Goal: Task Accomplishment & Management: Manage account settings

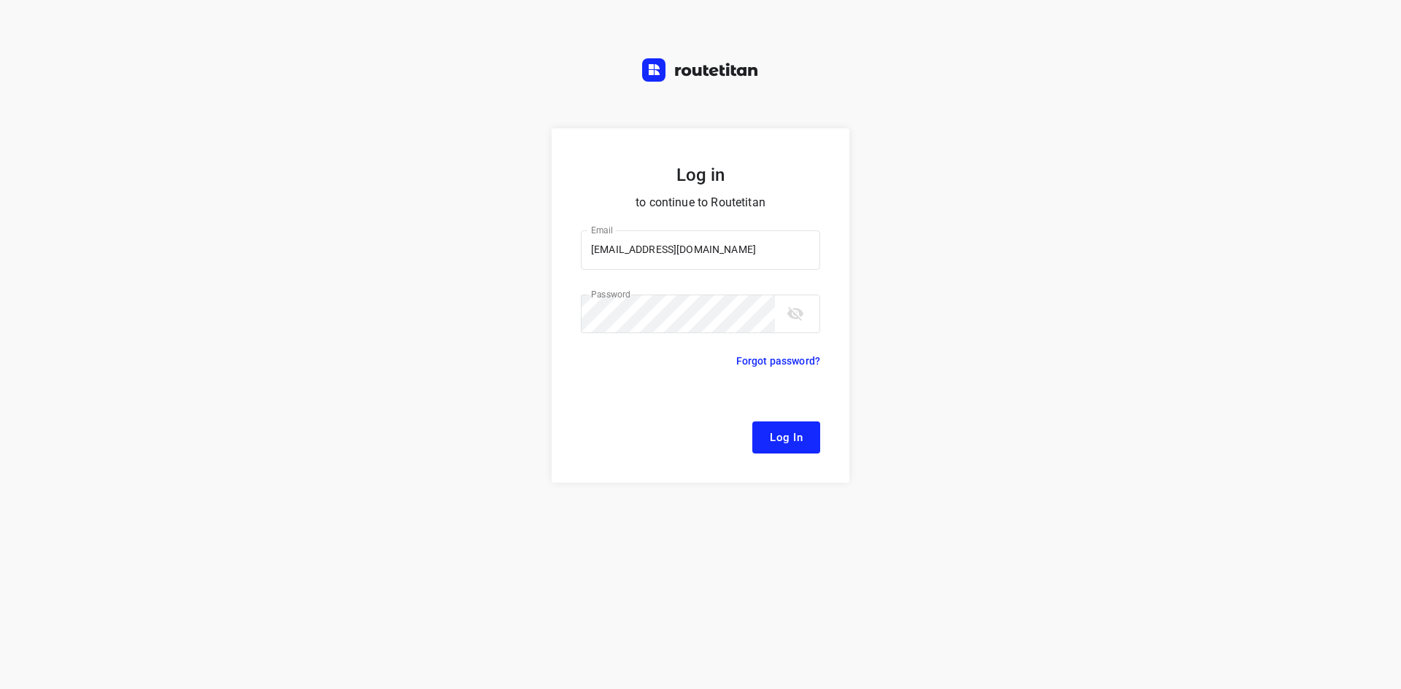
drag, startPoint x: 793, startPoint y: 434, endPoint x: 819, endPoint y: 442, distance: 26.8
click at [794, 433] on span "Log In" at bounding box center [786, 437] width 33 height 19
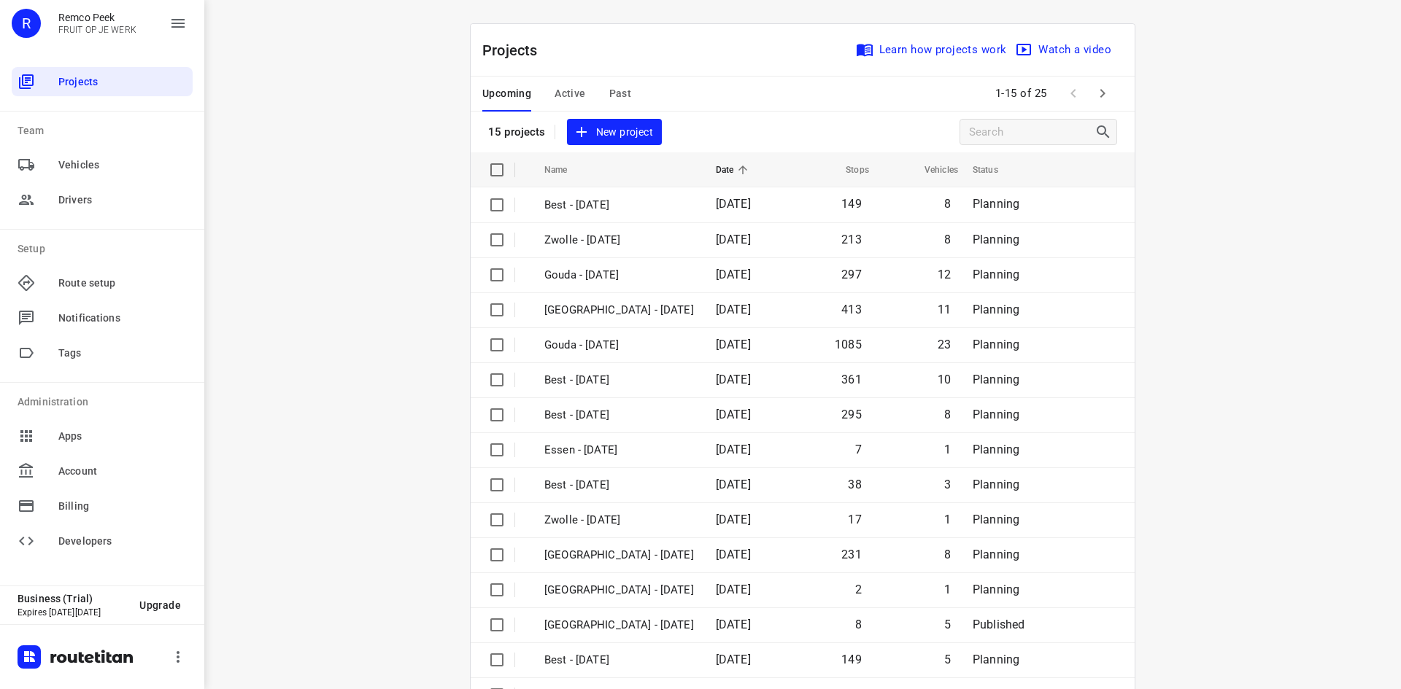
click at [571, 92] on span "Active" at bounding box center [569, 94] width 31 height 18
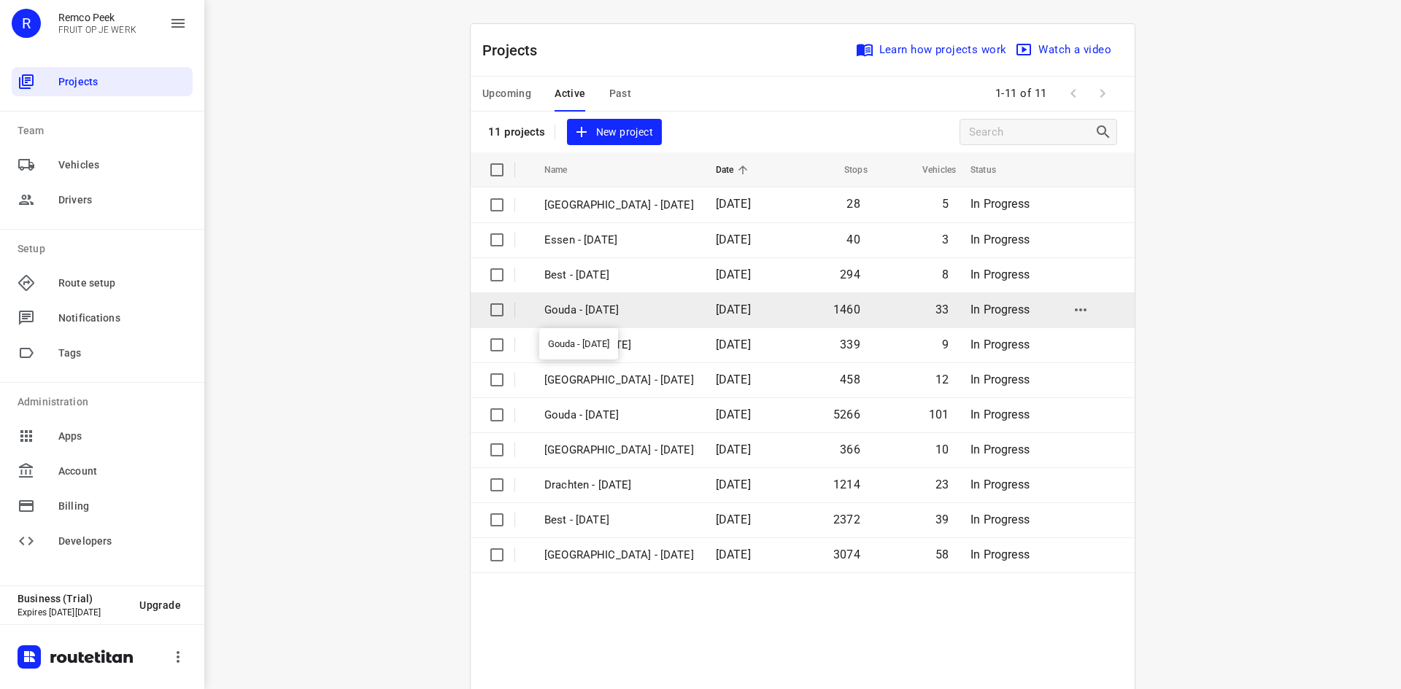
click at [608, 309] on p "Gouda - Tuesday" at bounding box center [619, 310] width 150 height 17
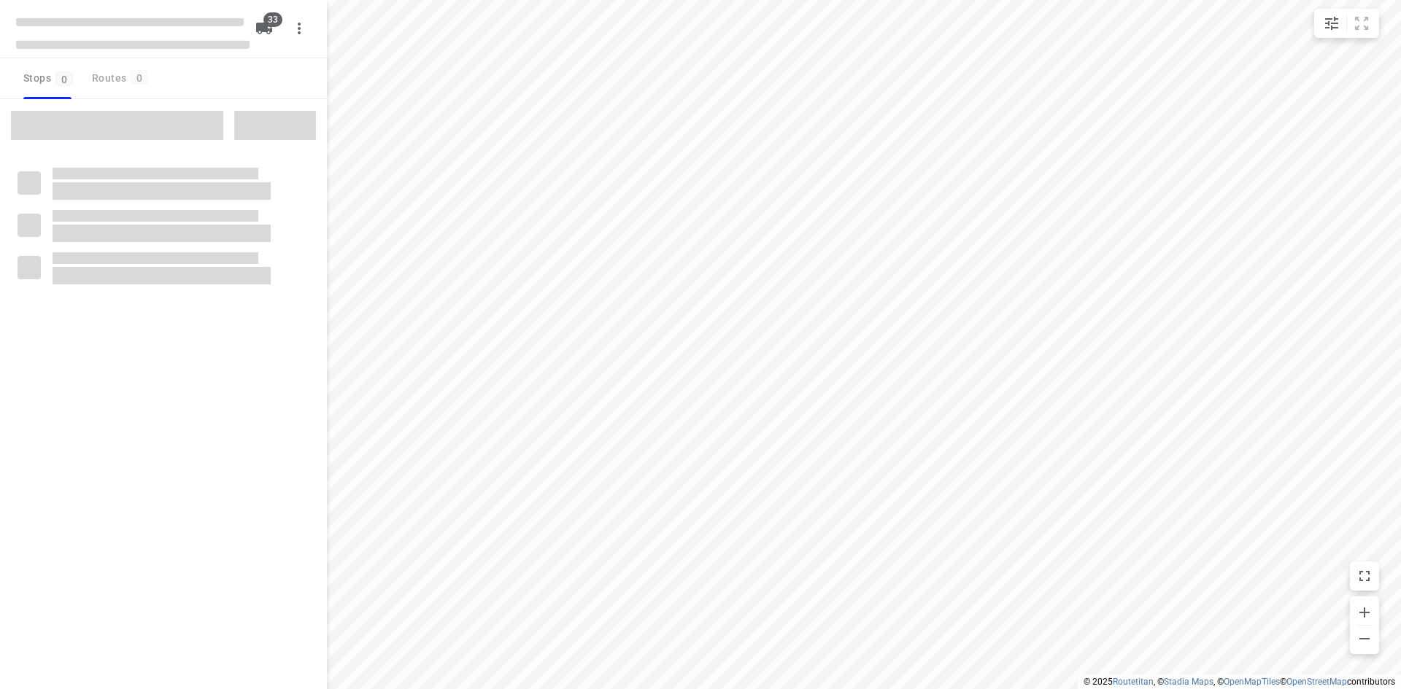
checkbox input "true"
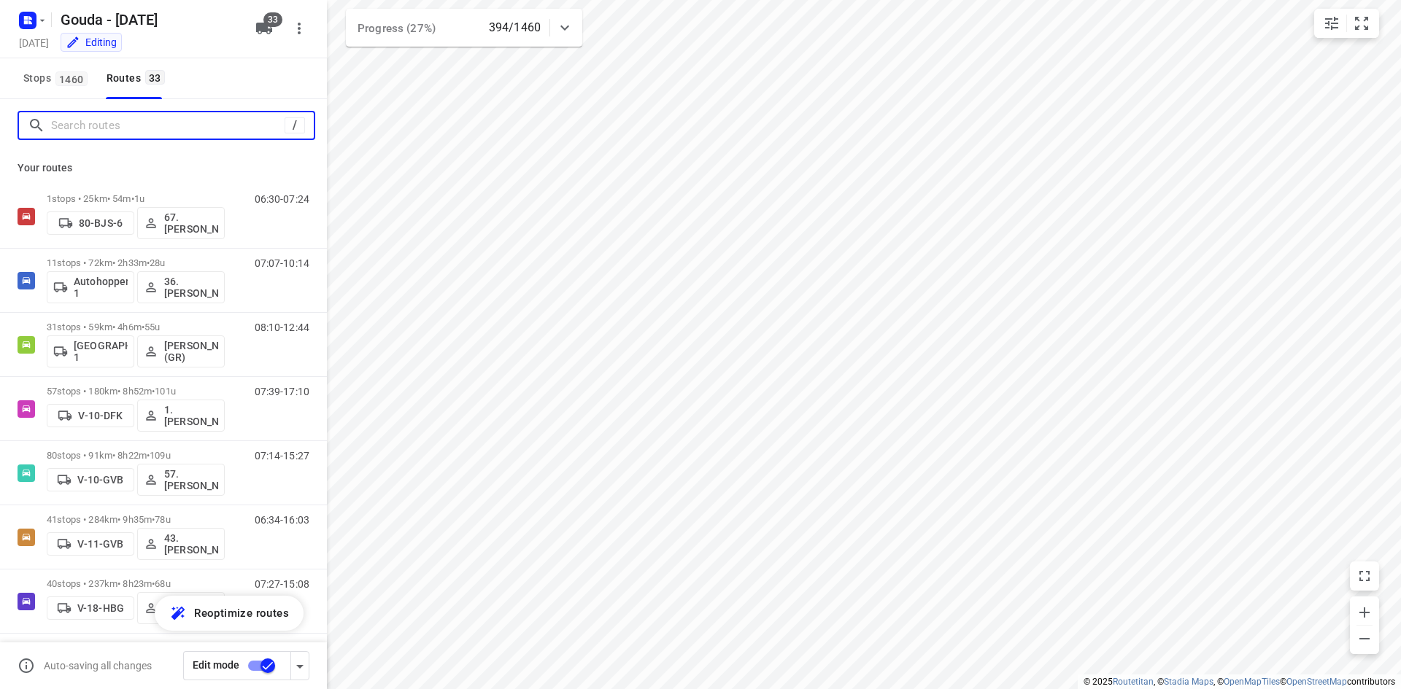
click at [184, 120] on input "Search routes" at bounding box center [167, 126] width 233 height 23
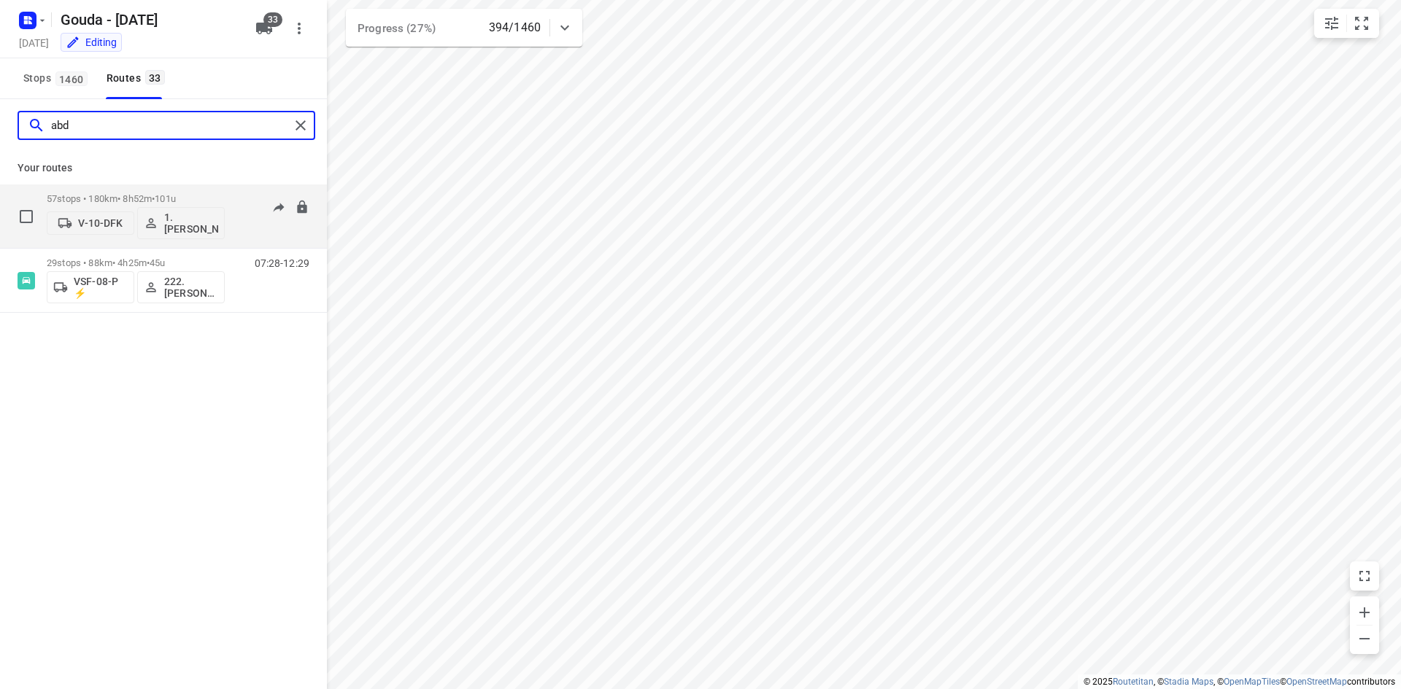
type input "abd"
click at [223, 190] on div "57 stops • 180km • 8h52m • 101u V-10-DFK 1. Abdul Shadeh" at bounding box center [136, 216] width 178 height 61
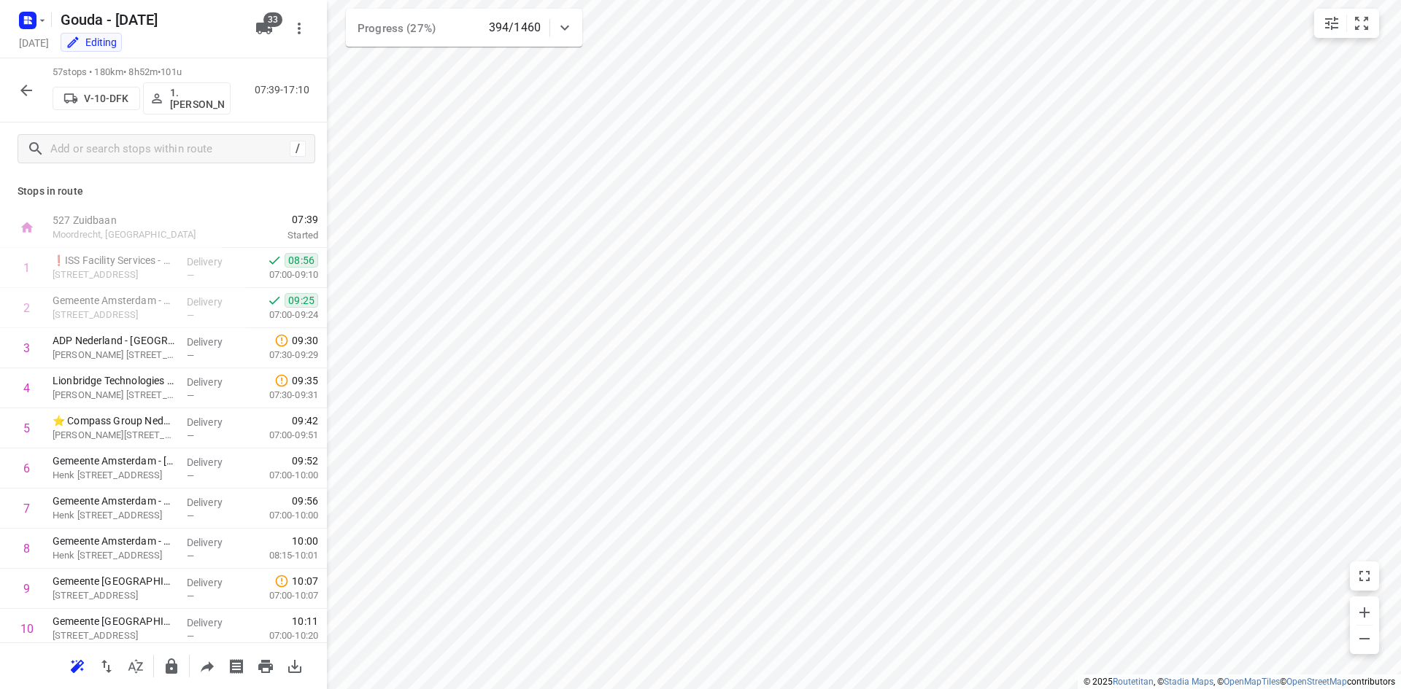
click at [36, 83] on button "button" at bounding box center [26, 90] width 29 height 29
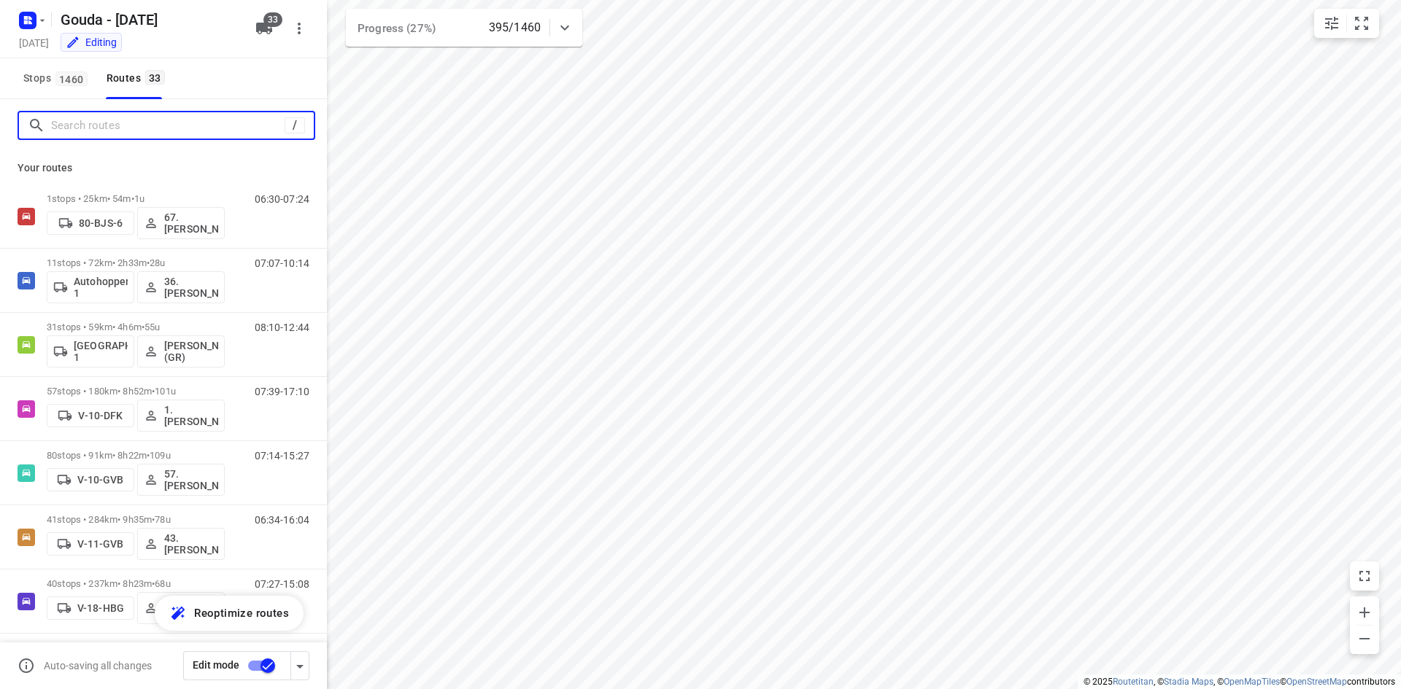
click at [124, 128] on input "Search routes" at bounding box center [167, 126] width 233 height 23
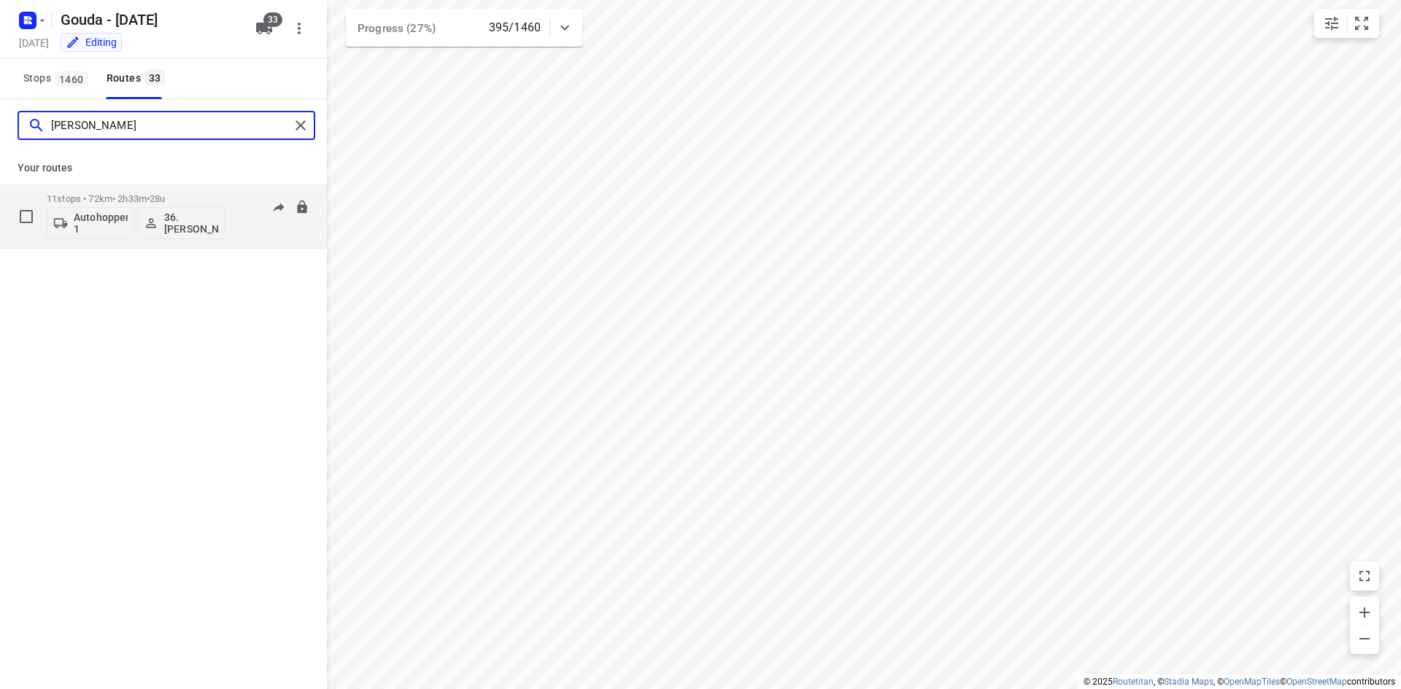
type input "jeffrey"
click at [188, 187] on div "11 stops • 72km • 2h33m • 28u Autohopper 1 36. Jeffrey Persoon" at bounding box center [136, 216] width 178 height 61
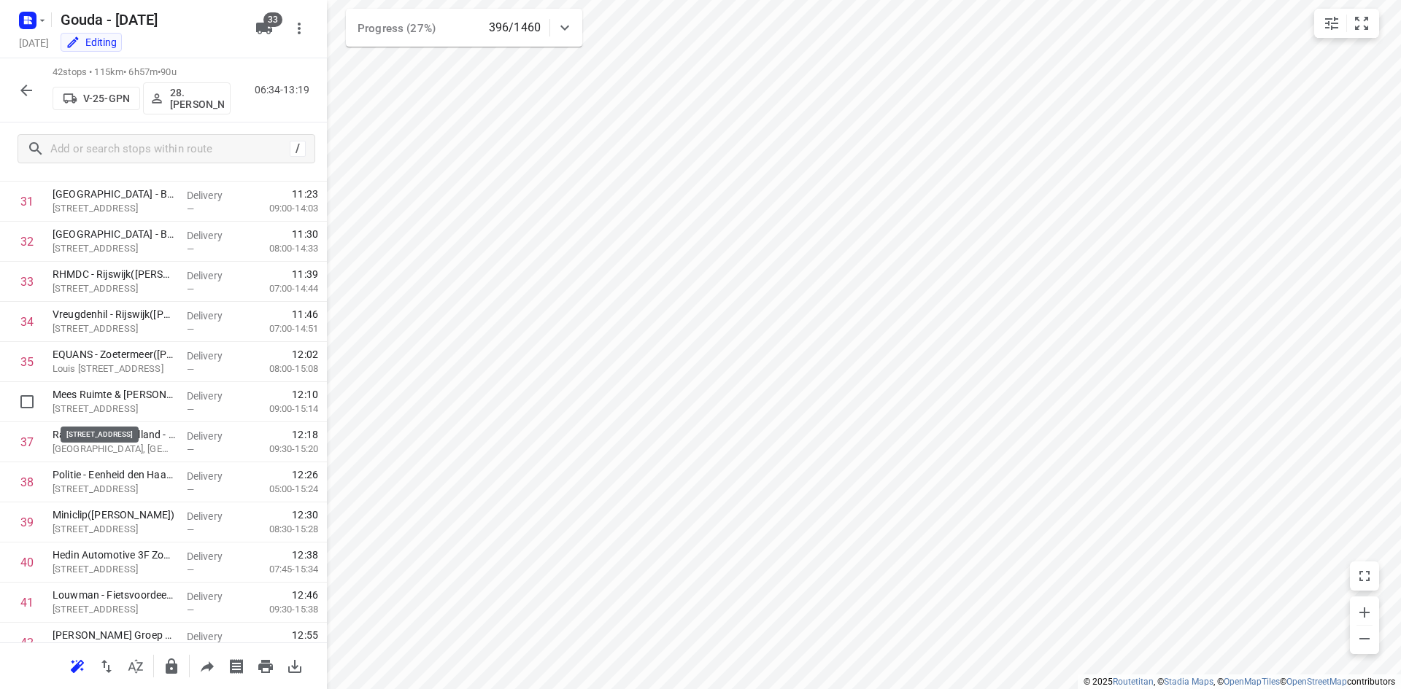
scroll to position [1331, 0]
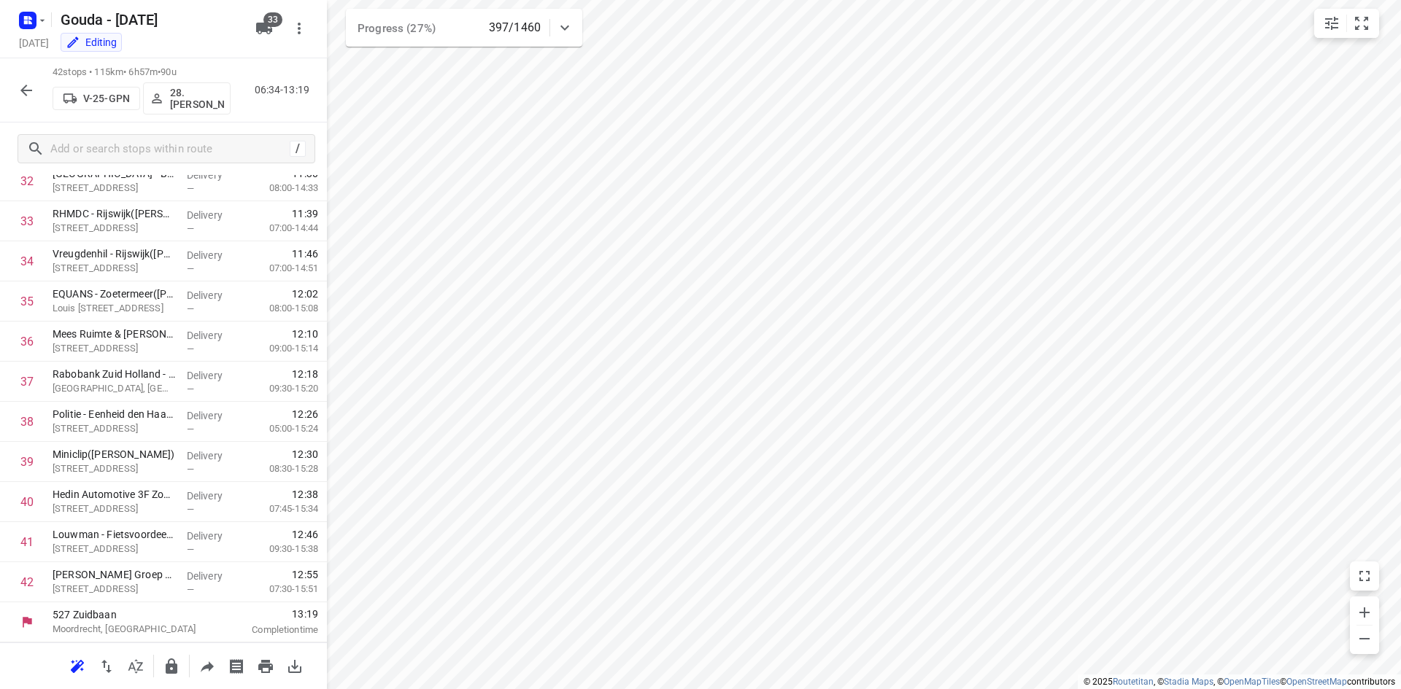
click at [16, 93] on button "button" at bounding box center [26, 90] width 29 height 29
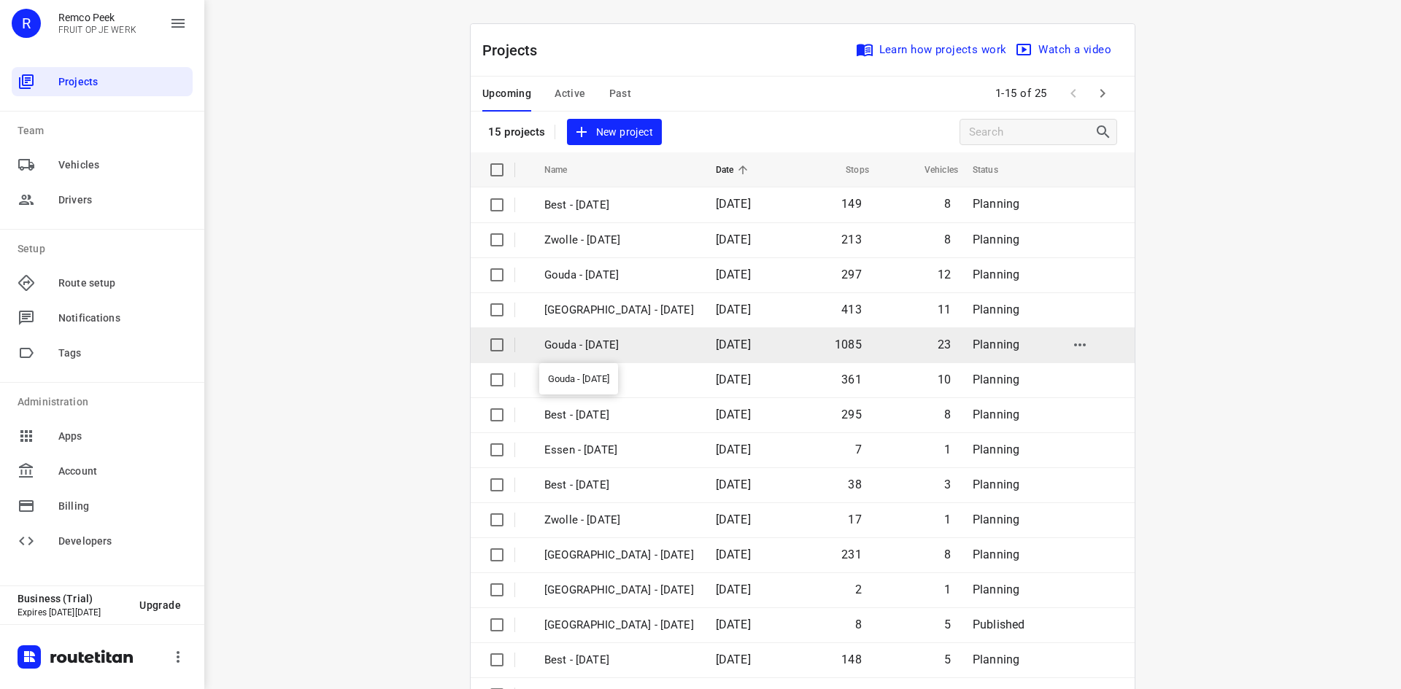
click at [626, 341] on p "Gouda - [DATE]" at bounding box center [619, 345] width 150 height 17
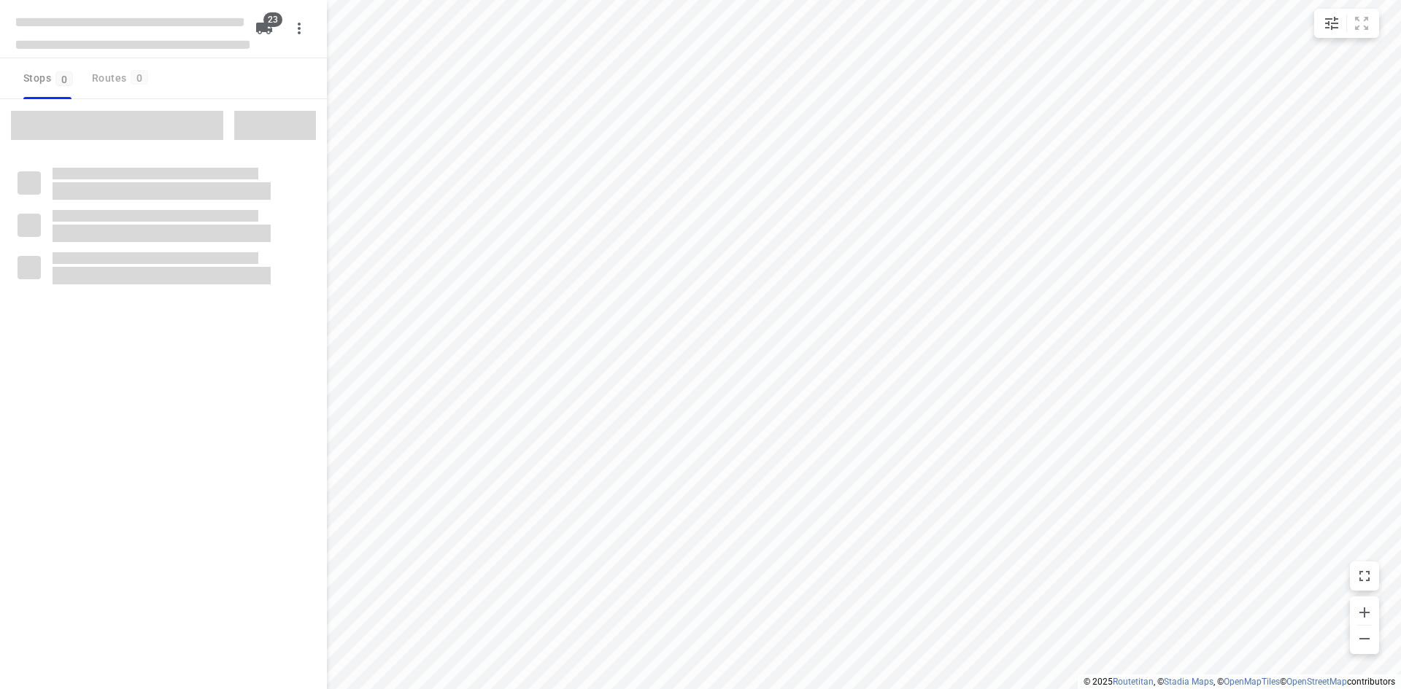
checkbox input "true"
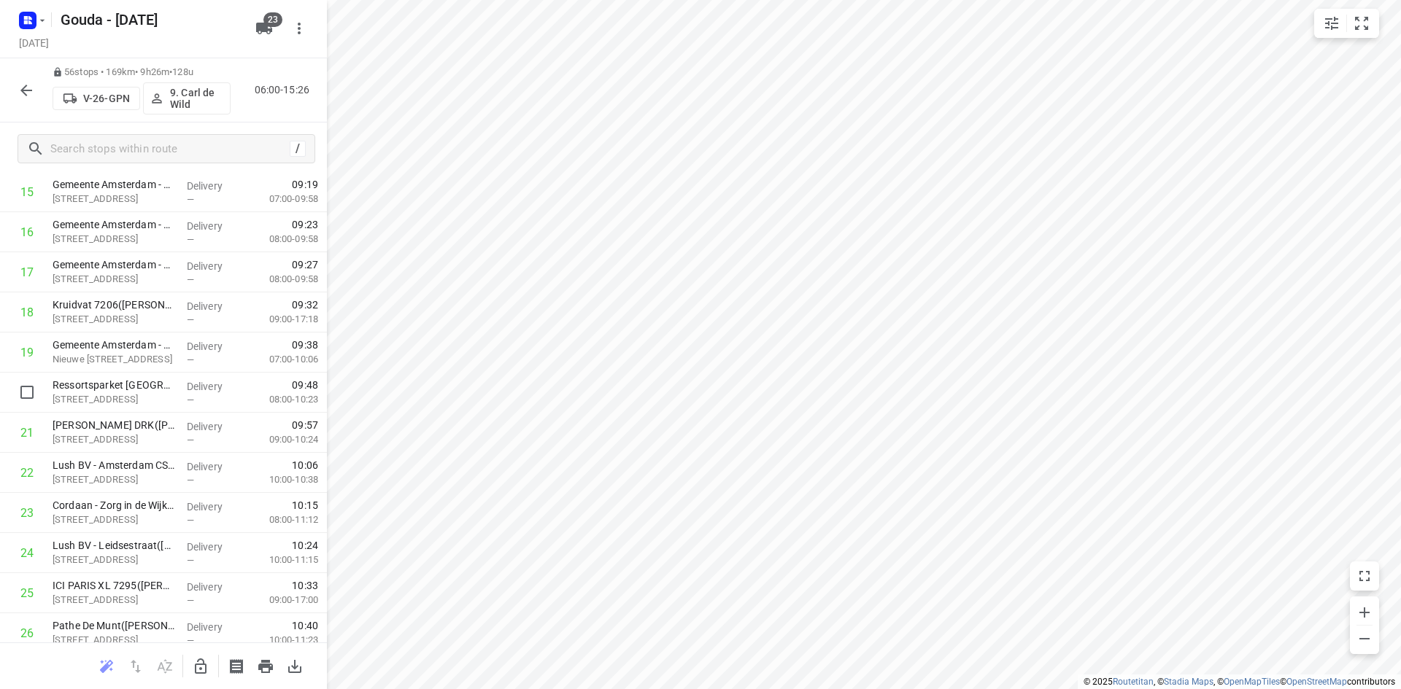
scroll to position [730, 0]
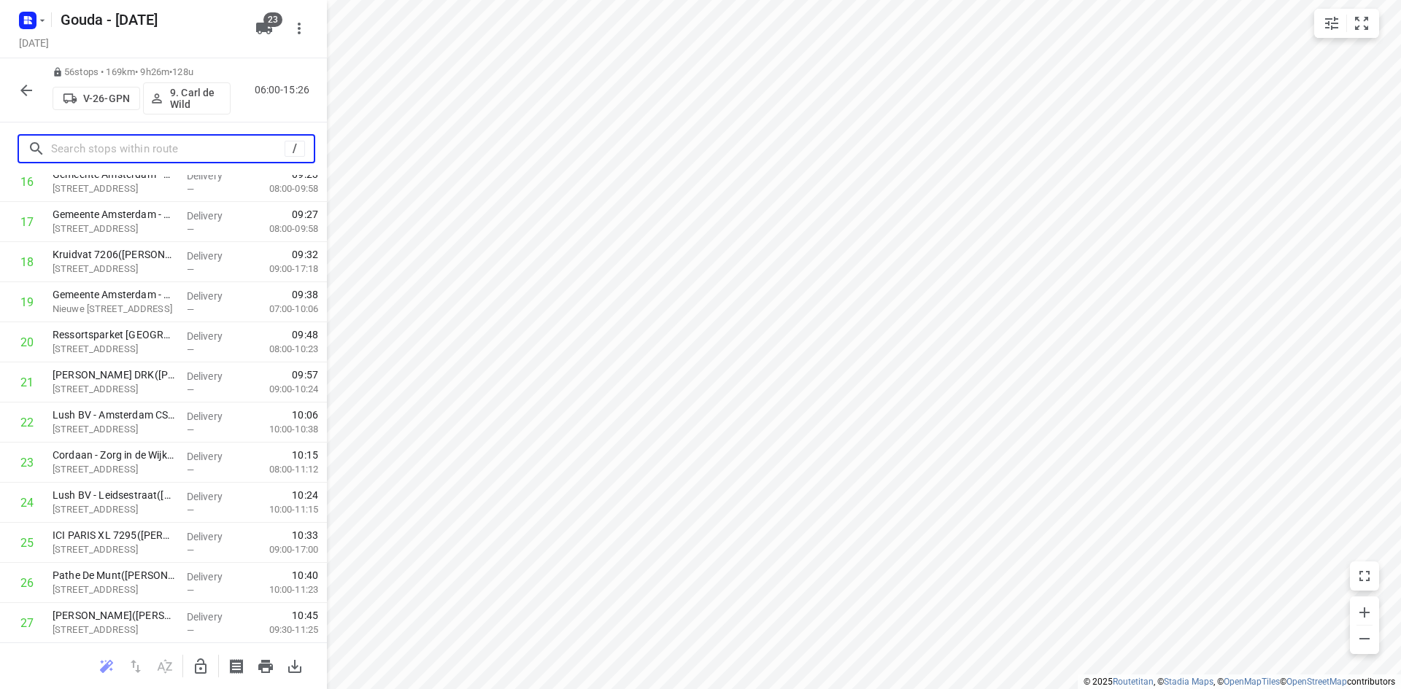
click at [141, 142] on input "text" at bounding box center [167, 149] width 233 height 23
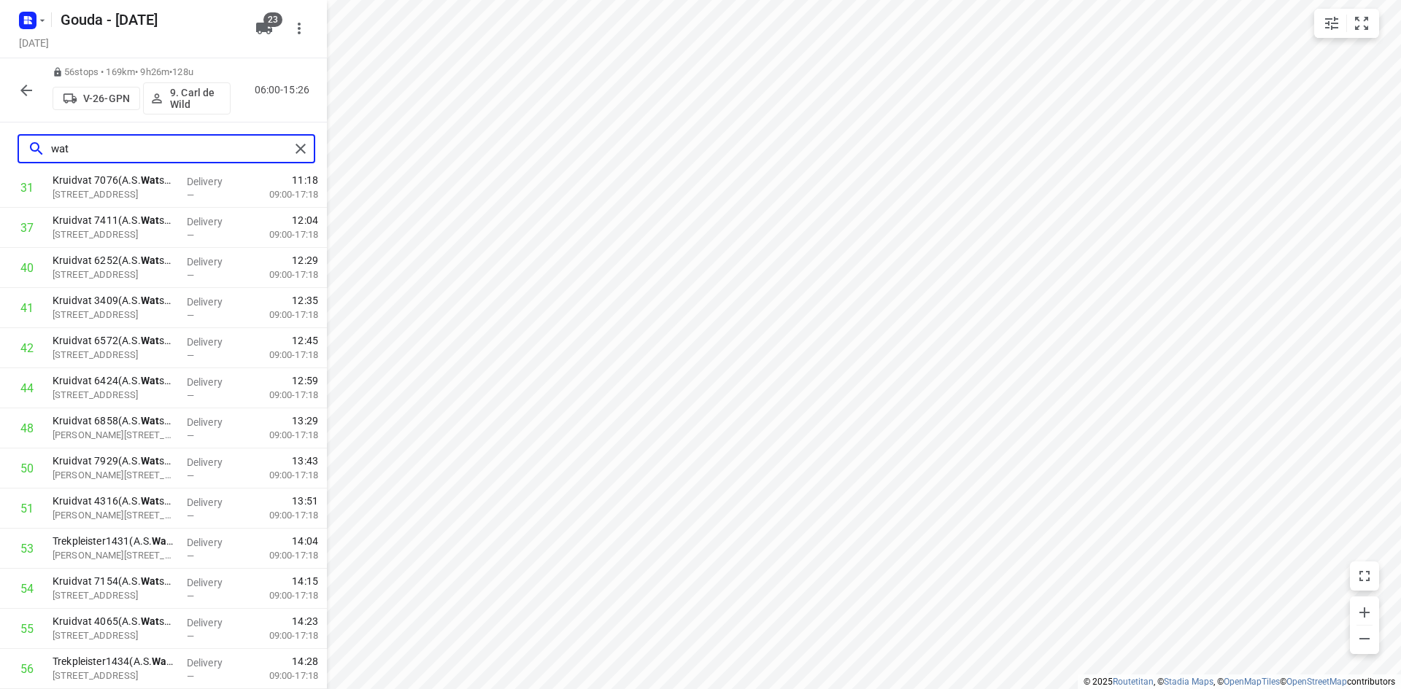
scroll to position [7, 0]
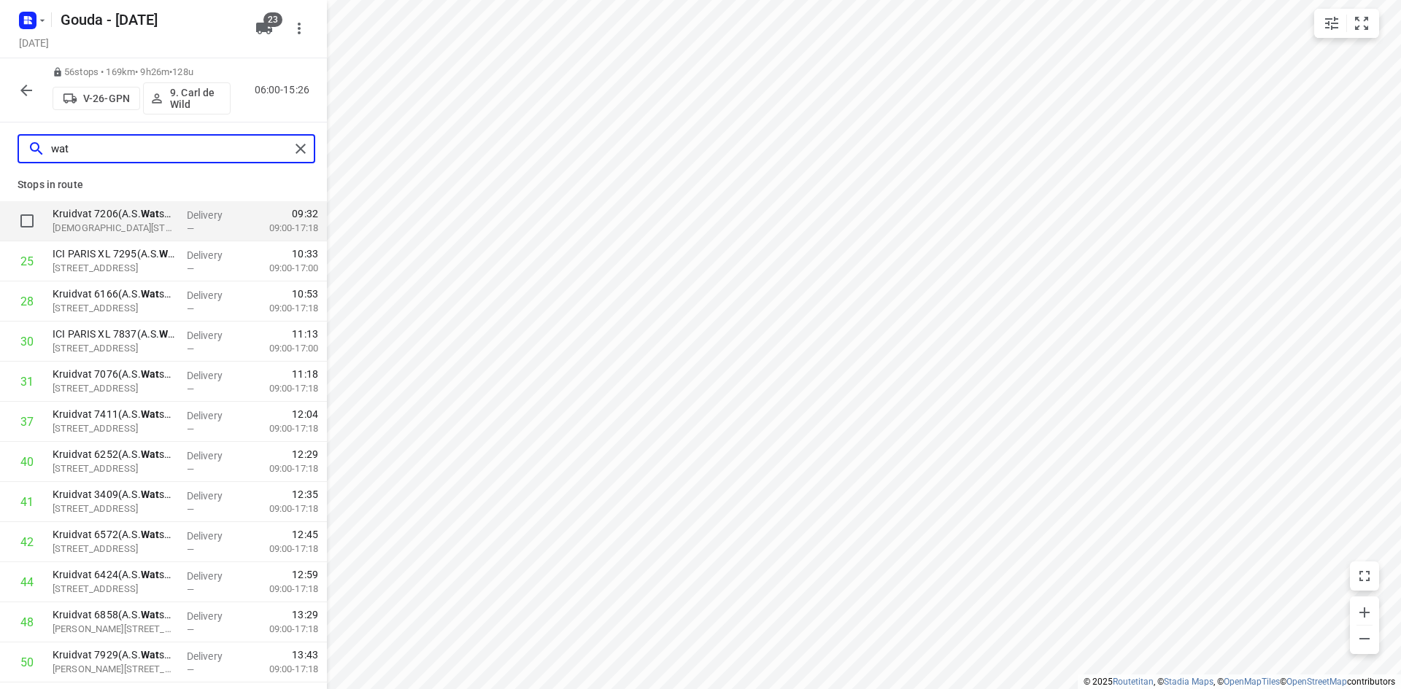
type input "wat"
click at [25, 215] on input "checkbox" at bounding box center [26, 220] width 29 height 29
checkbox input "true"
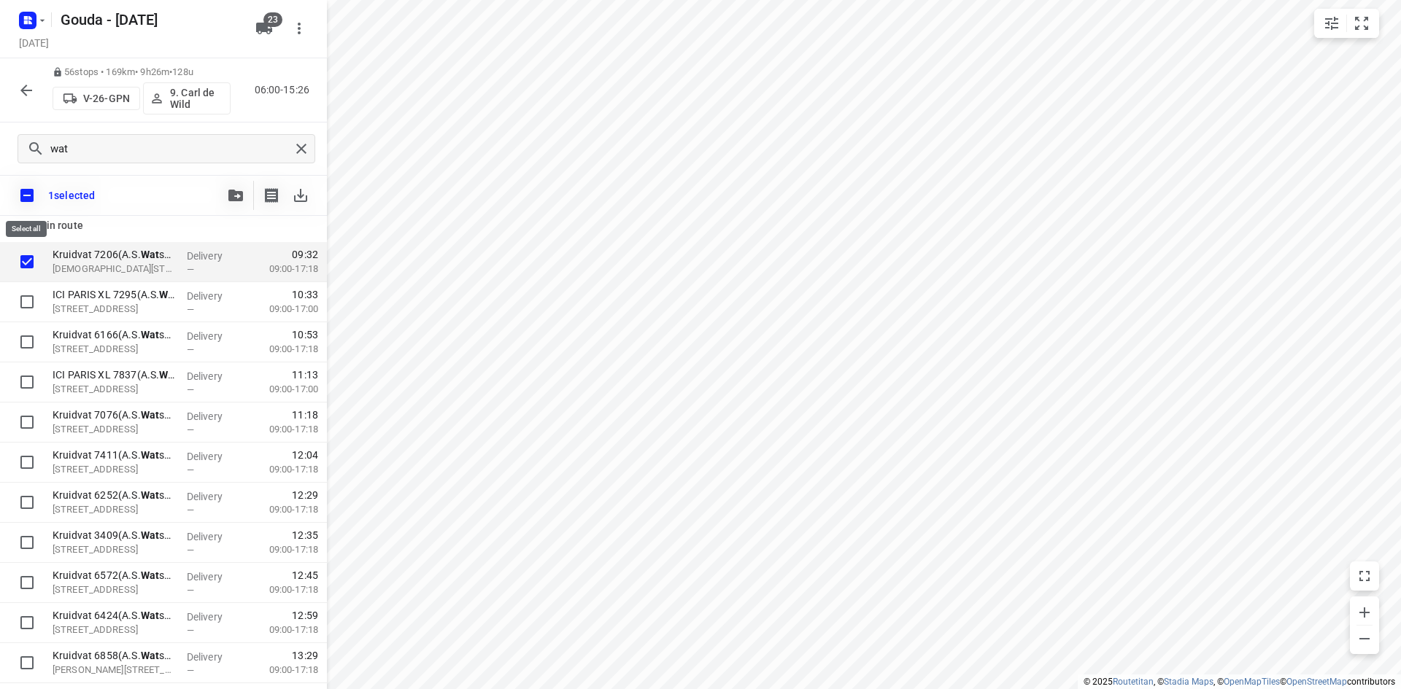
click at [30, 198] on input "checkbox" at bounding box center [27, 195] width 31 height 31
checkbox input "false"
checkbox input "true"
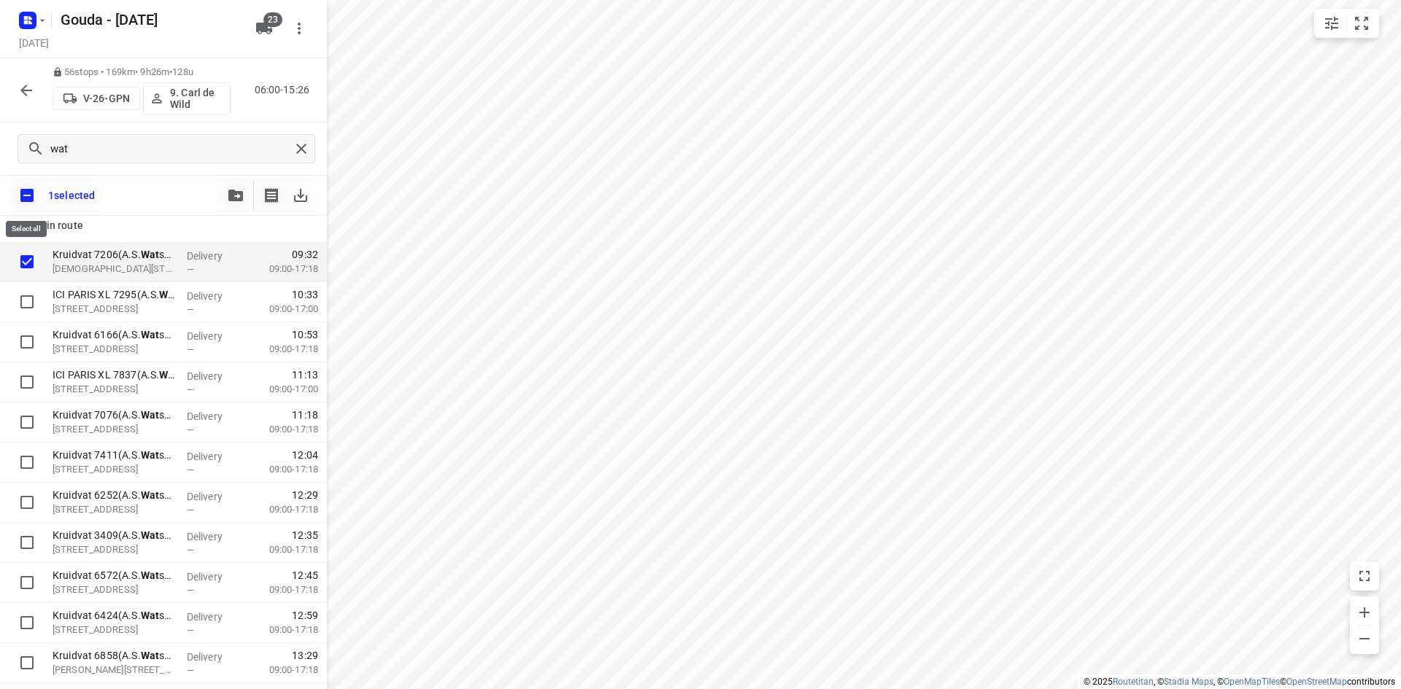
checkbox input "true"
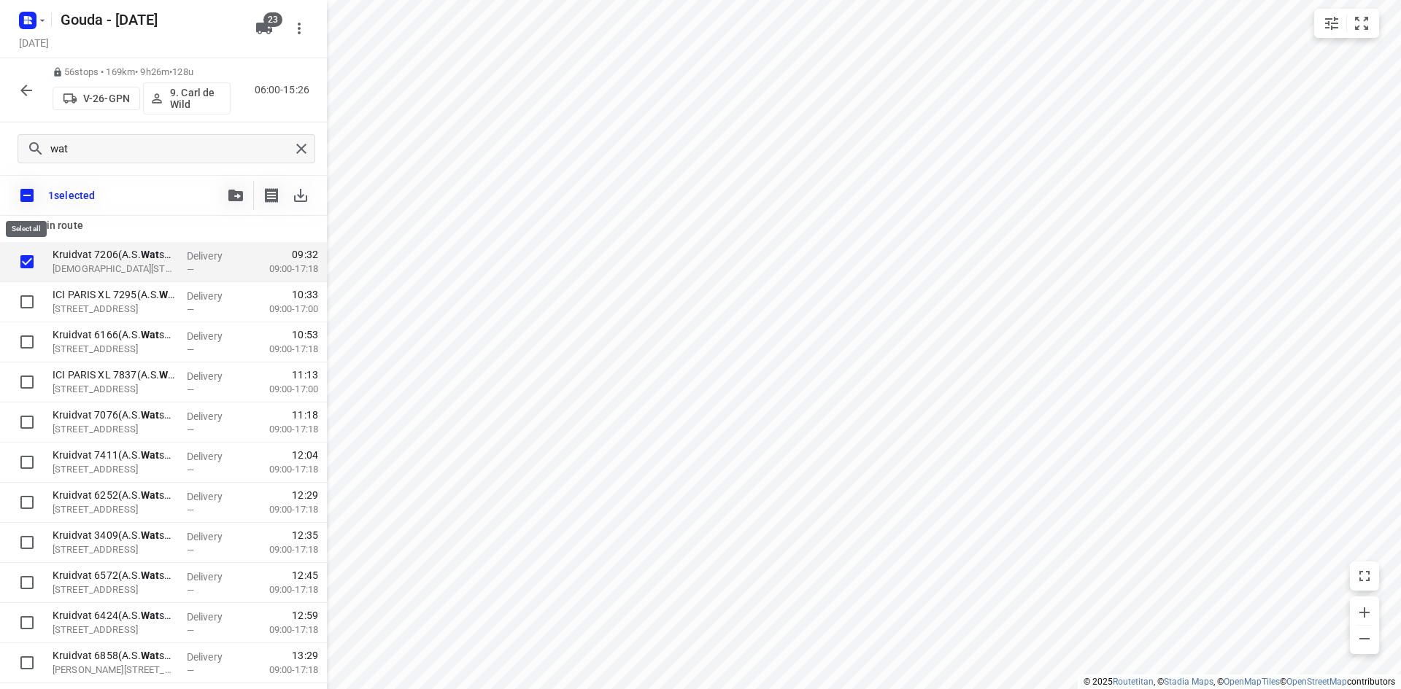
checkbox input "true"
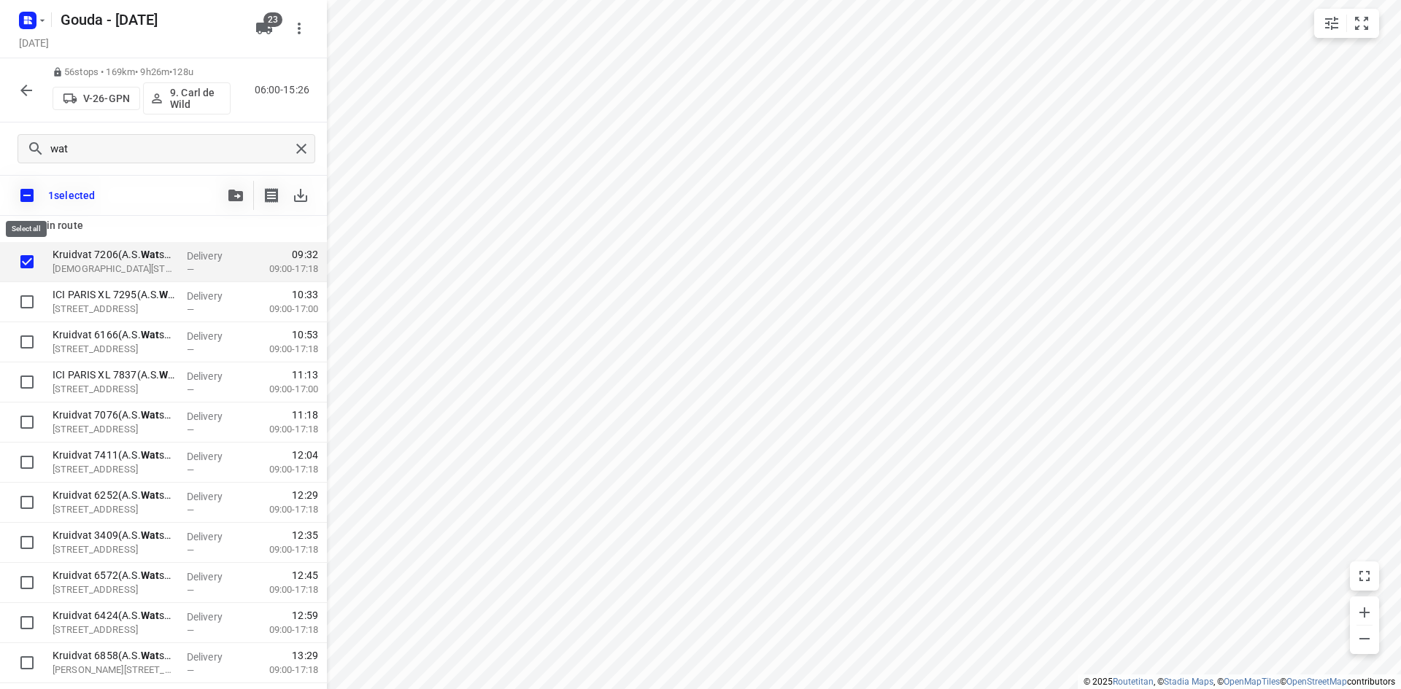
checkbox input "true"
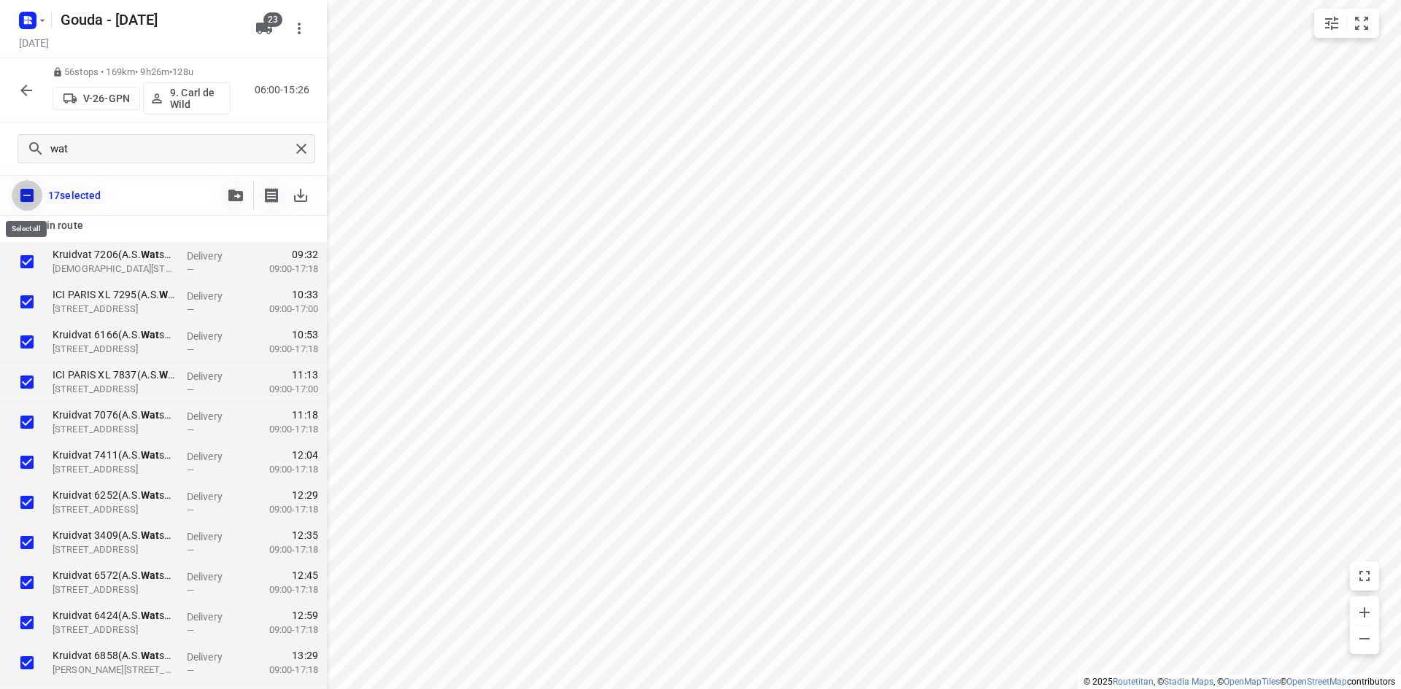
click at [32, 190] on input "checkbox" at bounding box center [27, 195] width 31 height 31
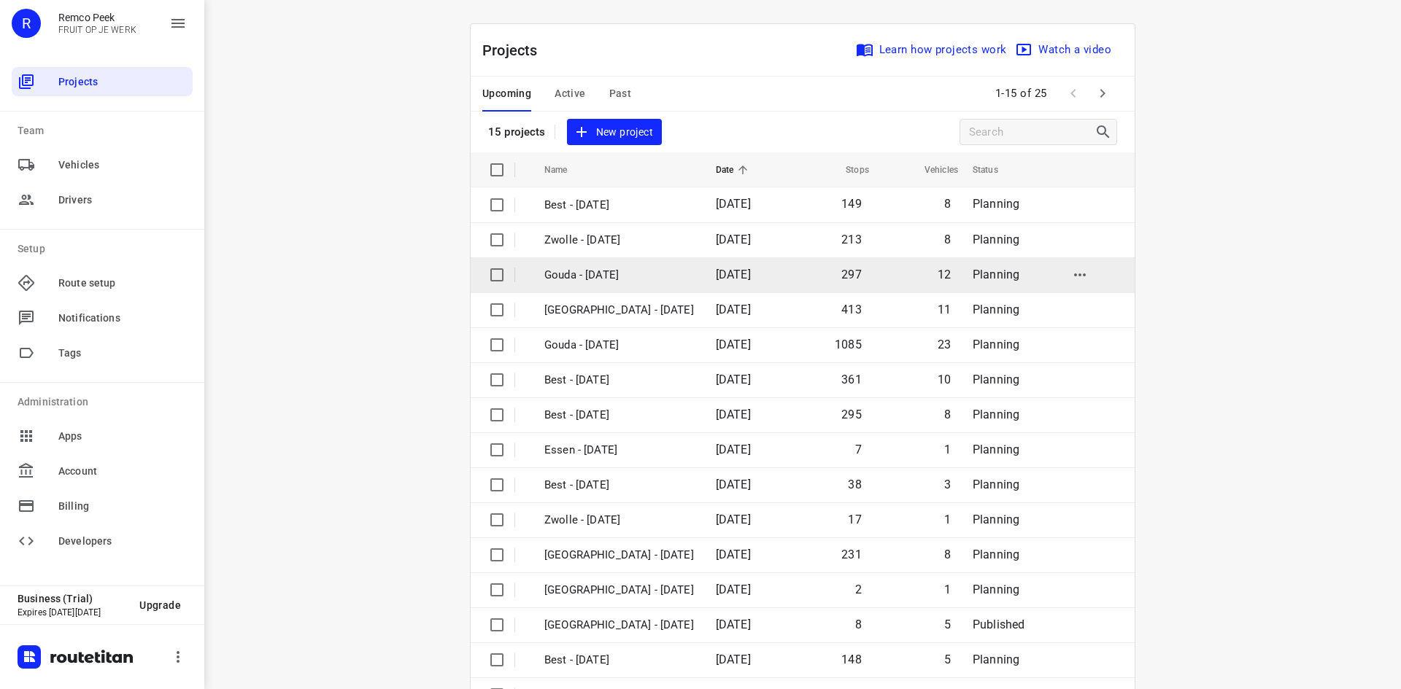
click at [620, 262] on td "Gouda - [DATE]" at bounding box center [617, 275] width 174 height 35
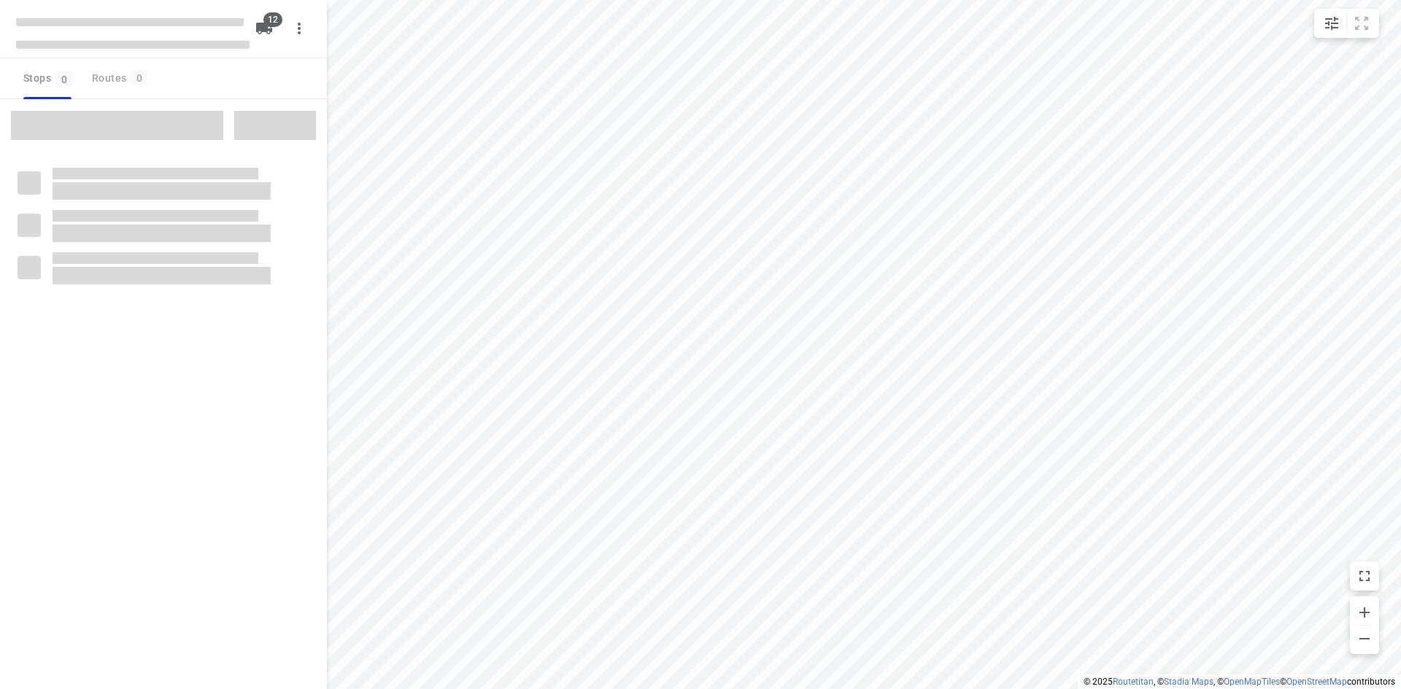
checkbox input "true"
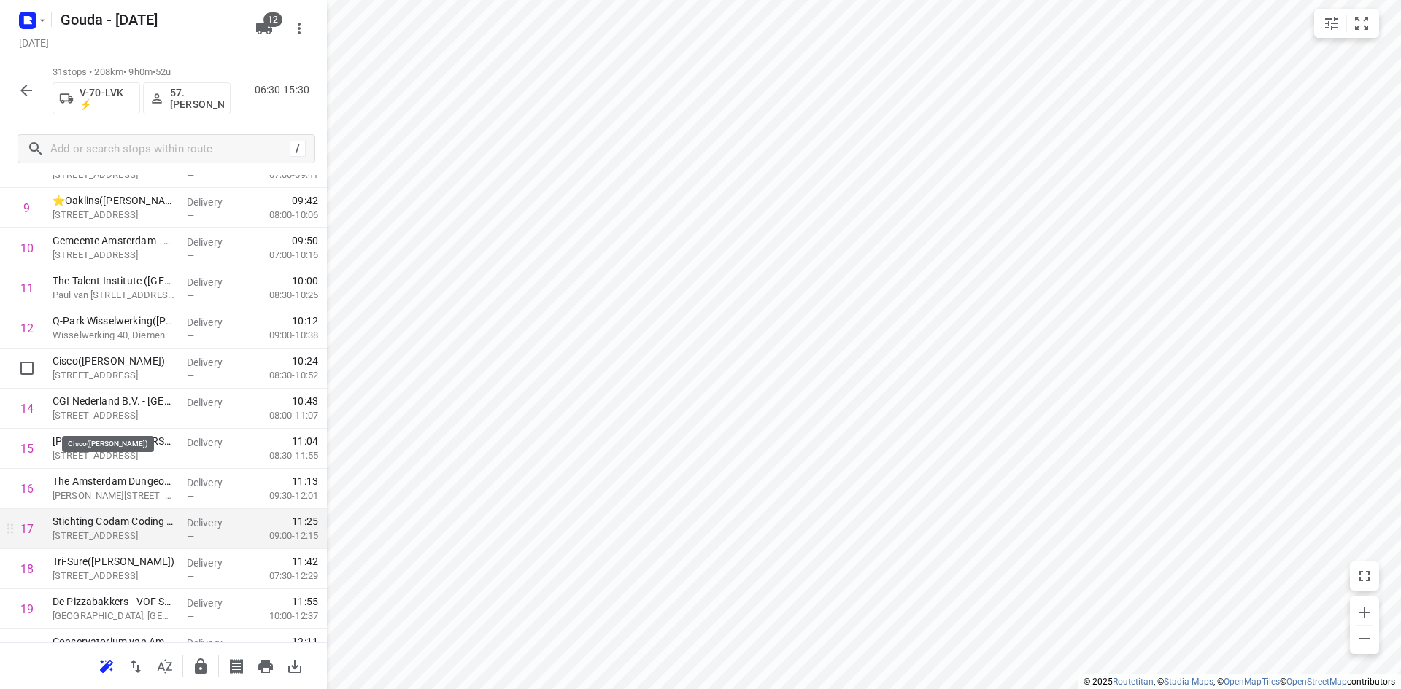
scroll to position [511, 0]
